Goal: Complete application form

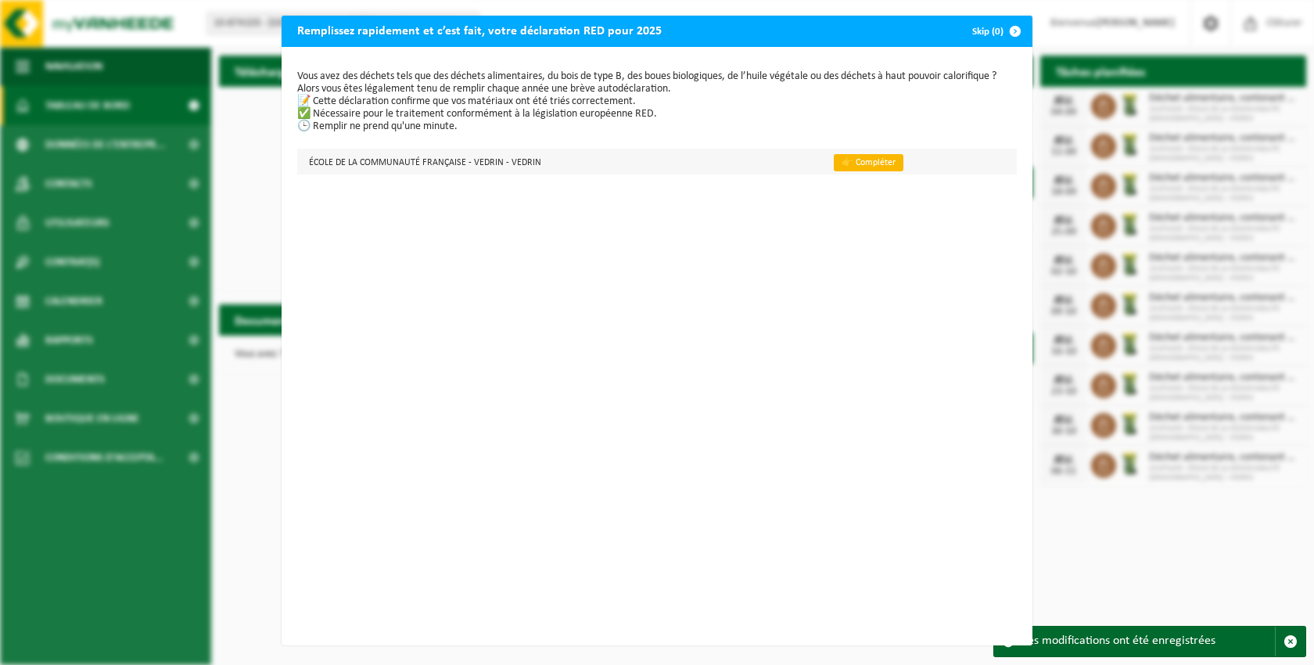
click at [865, 161] on link "👉 Compléter" at bounding box center [869, 162] width 70 height 17
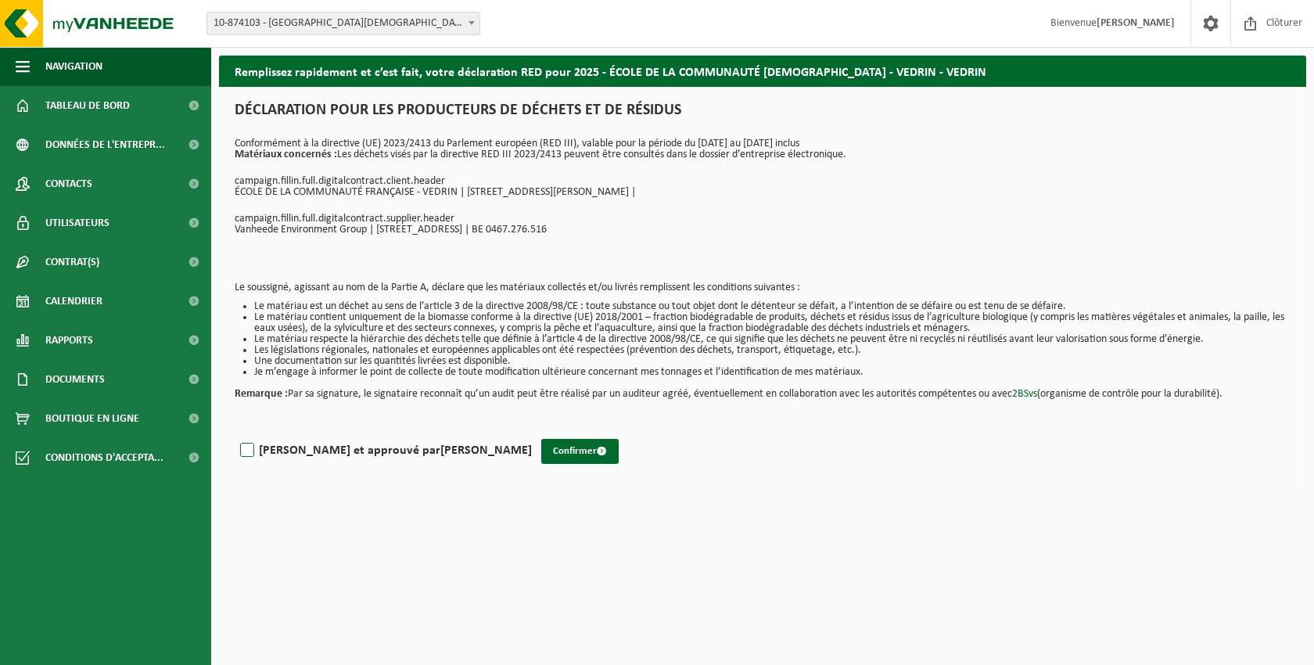
click at [248, 447] on label "Lu et approuvé par HELENE DECLERCQ" at bounding box center [384, 450] width 295 height 23
click at [532, 431] on input "Lu et approuvé par HELENE DECLERCQ" at bounding box center [532, 430] width 1 height 1
checkbox input "true"
click at [541, 450] on button "Confirmer" at bounding box center [579, 451] width 77 height 25
click at [550, 652] on html "Site: 10-874103 - ÉCOLE DE LA COMMUNAUTÉ FRANÇAISE - VEDRIN - VEDRIN 10-874103 …" at bounding box center [657, 332] width 1314 height 665
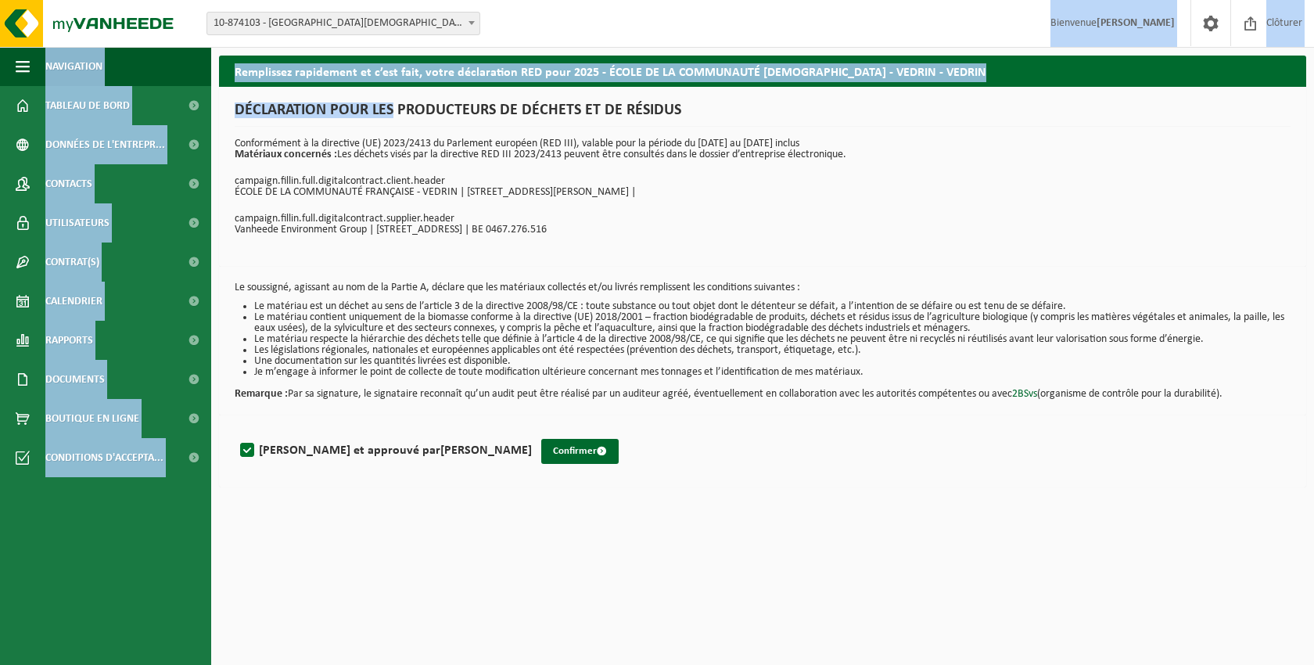
drag, startPoint x: 214, startPoint y: 45, endPoint x: 393, endPoint y: 121, distance: 193.8
click at [393, 121] on div "Site: 10-874103 - ÉCOLE DE LA COMMUNAUTÉ FRANÇAISE - VEDRIN - VEDRIN 10-874103 …" at bounding box center [657, 247] width 1314 height 495
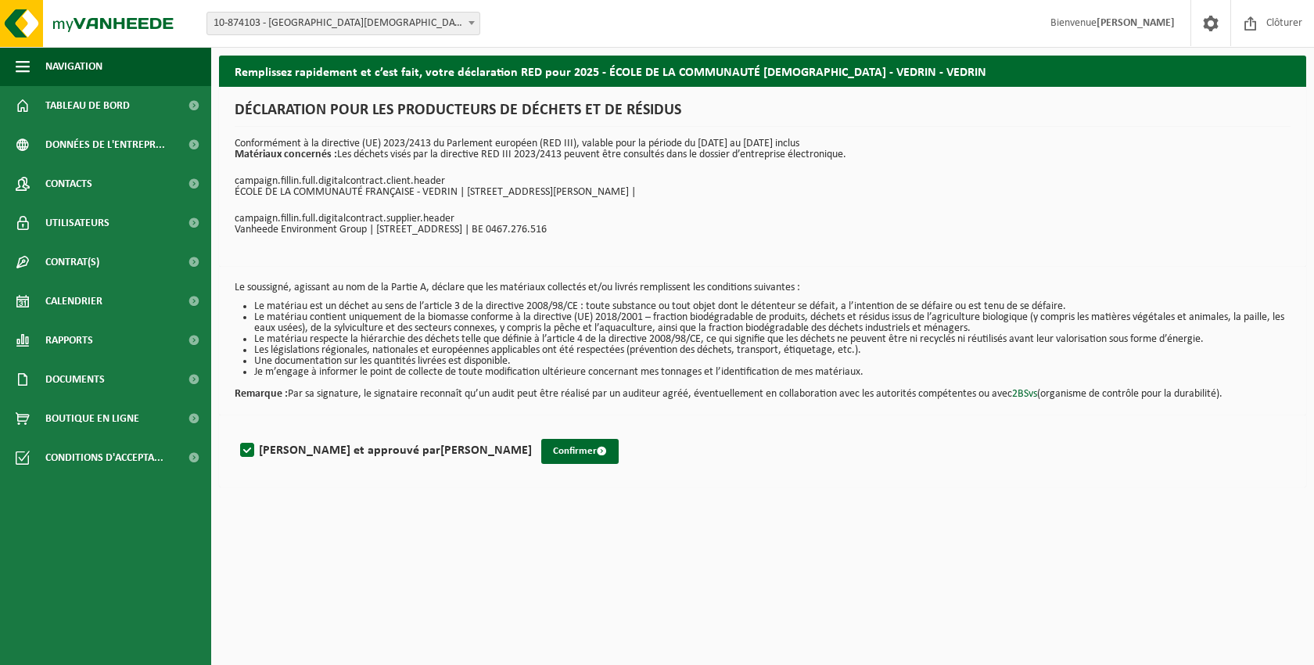
click at [518, 228] on p "Vanheede Environment Group | Beekstraat 25 | 1080 Brussel | BE 0467.276.516" at bounding box center [763, 229] width 1056 height 11
copy div "Site: 10-874103 - ÉCOLE DE LA COMMUNAUTÉ FRANÇAISE - VEDRIN - VEDRIN 10-874103 …"
